Goal: Task Accomplishment & Management: Use online tool/utility

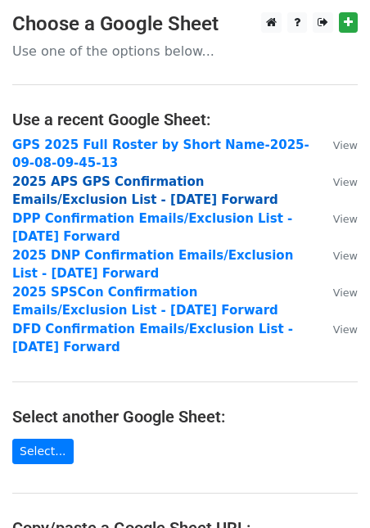
click at [150, 184] on strong "2025 APS GPS Confirmation Emails/Exclusion List - 7.15.25 Forward" at bounding box center [145, 191] width 266 height 34
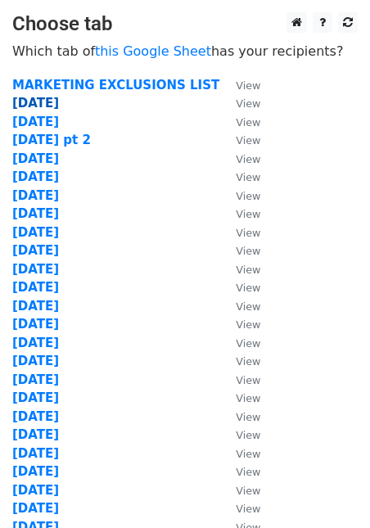
click at [34, 102] on strong "[DATE]" at bounding box center [35, 103] width 47 height 15
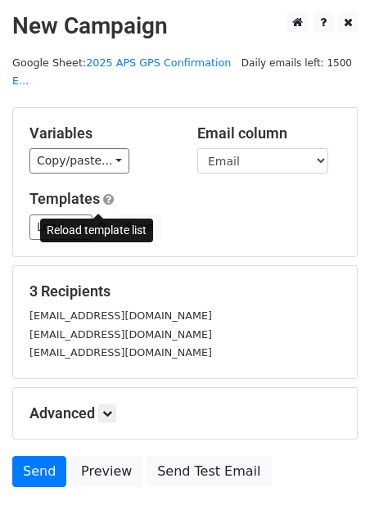
click at [97, 223] on span at bounding box center [101, 228] width 9 height 11
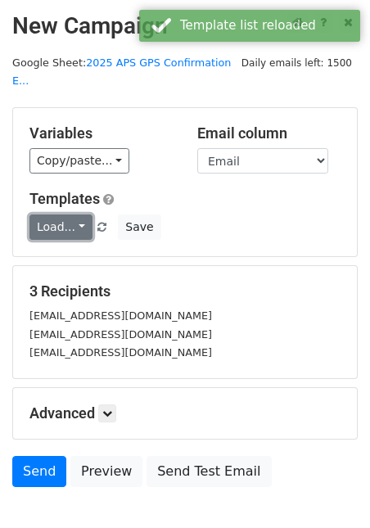
click at [79, 215] on link "Load..." at bounding box center [60, 227] width 63 height 25
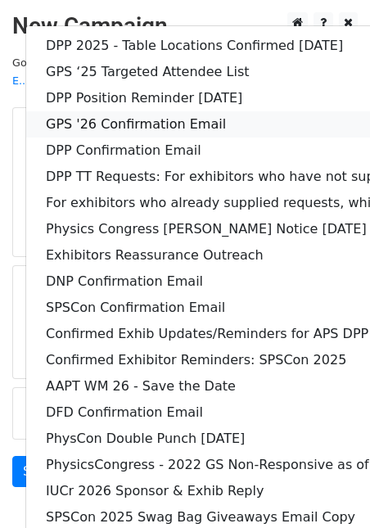
click at [99, 111] on link "GPS '26 Confirmation Email" at bounding box center [316, 124] width 580 height 26
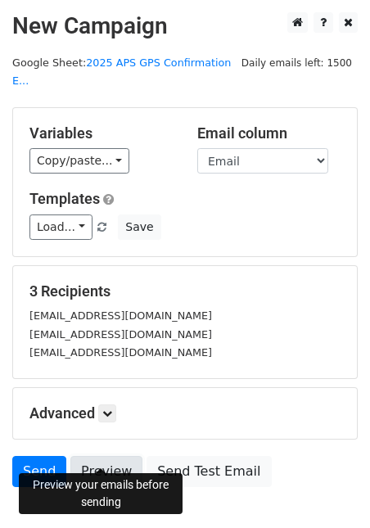
click at [128, 456] on link "Preview" at bounding box center [106, 471] width 72 height 31
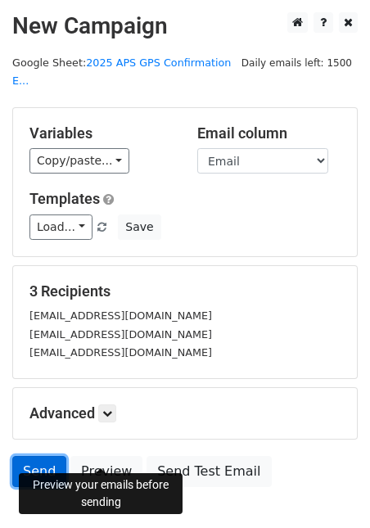
click at [43, 457] on link "Send" at bounding box center [39, 471] width 54 height 31
